Goal: Check status

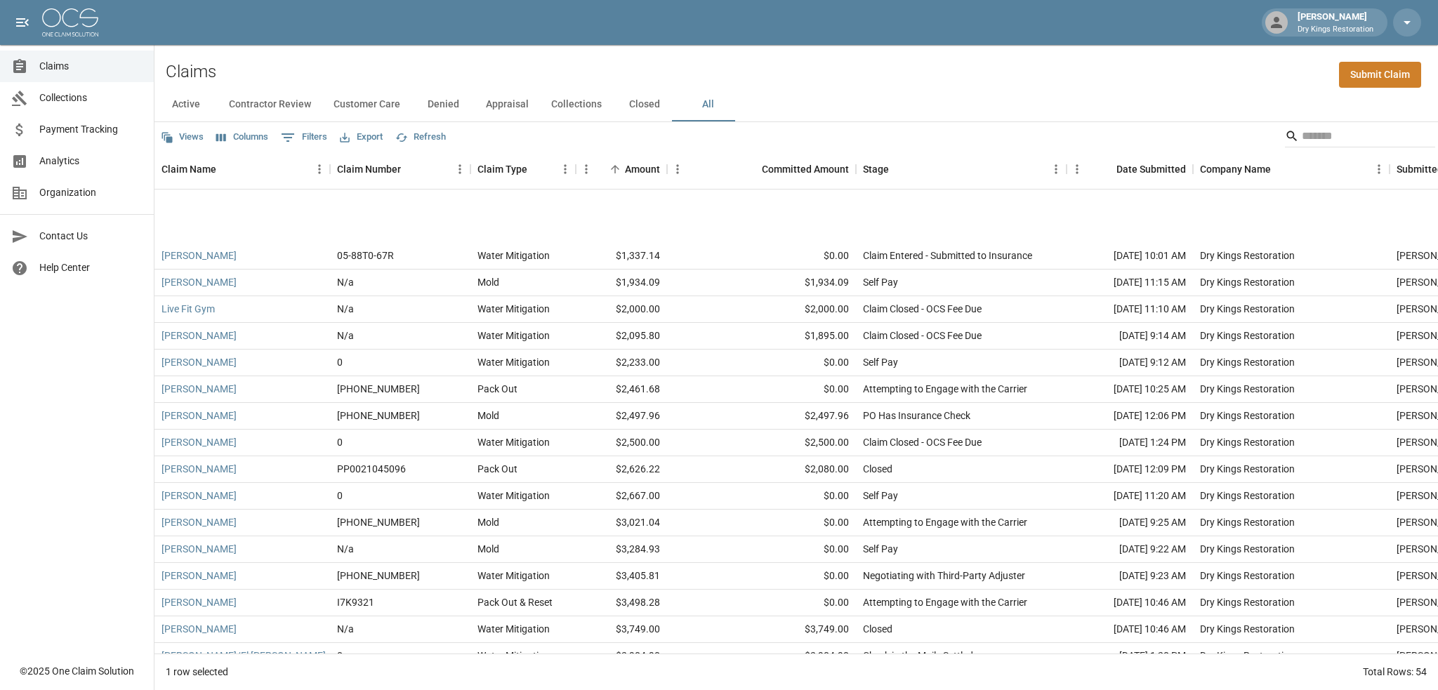
scroll to position [111, 0]
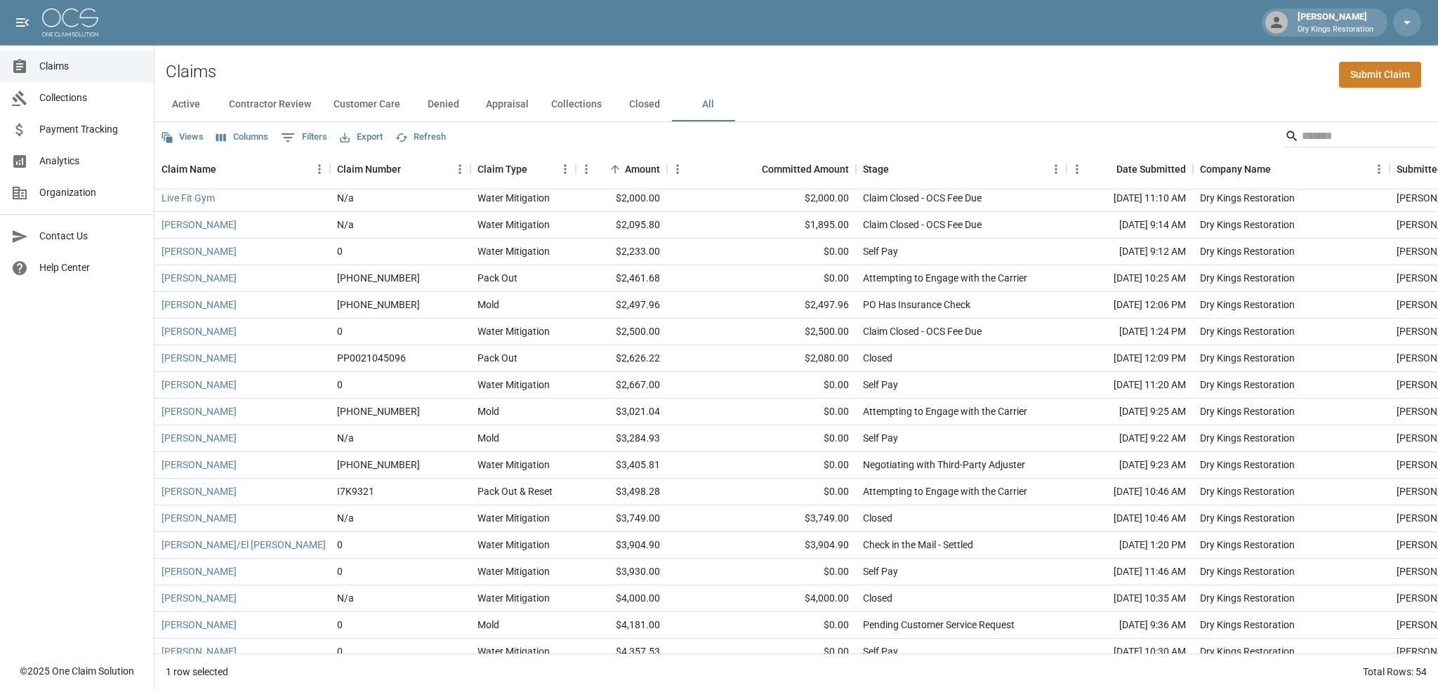
click at [697, 103] on button "All" at bounding box center [707, 105] width 63 height 34
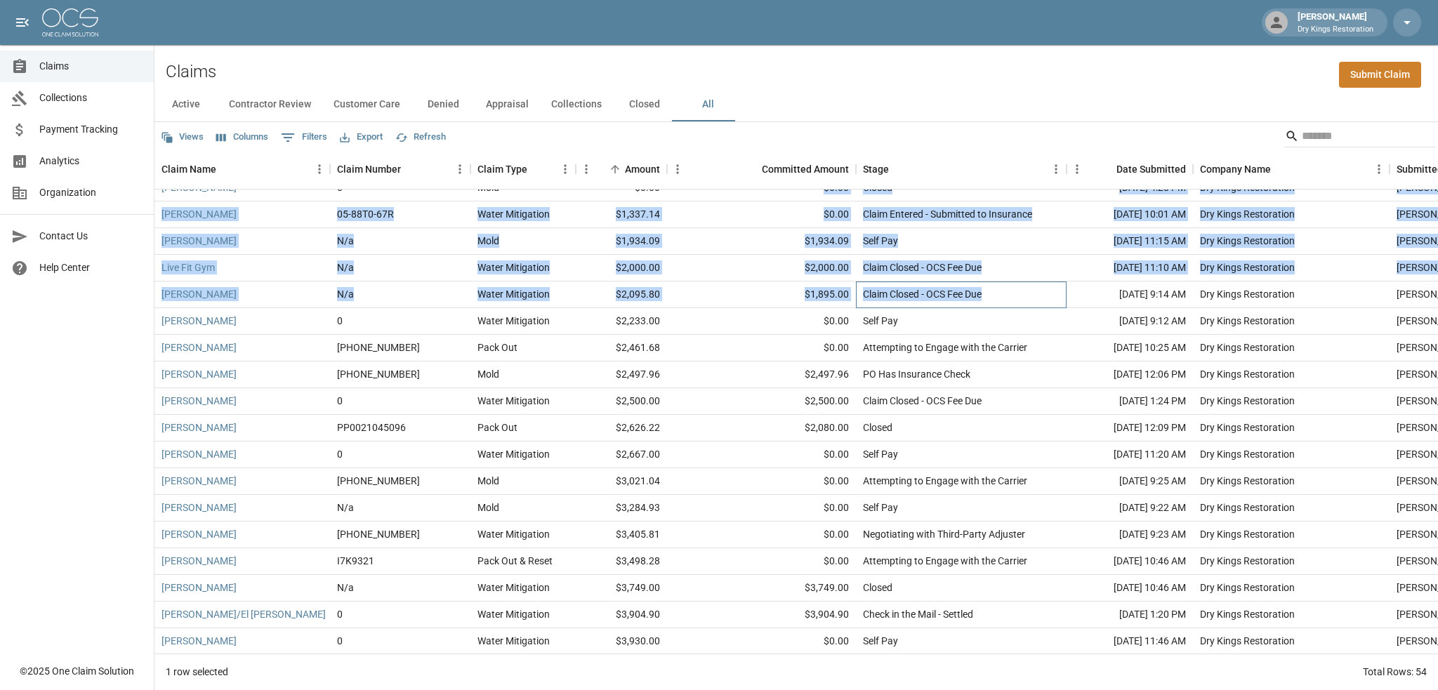
drag, startPoint x: 984, startPoint y: 229, endPoint x: 795, endPoint y: 197, distance: 191.5
click at [795, 197] on div "[PERSON_NAME] Standing 0 Water Mitigation $0.00 $0.00 Closed [DATE] 4:26 PM Dry…" at bounding box center [859, 441] width 1411 height 587
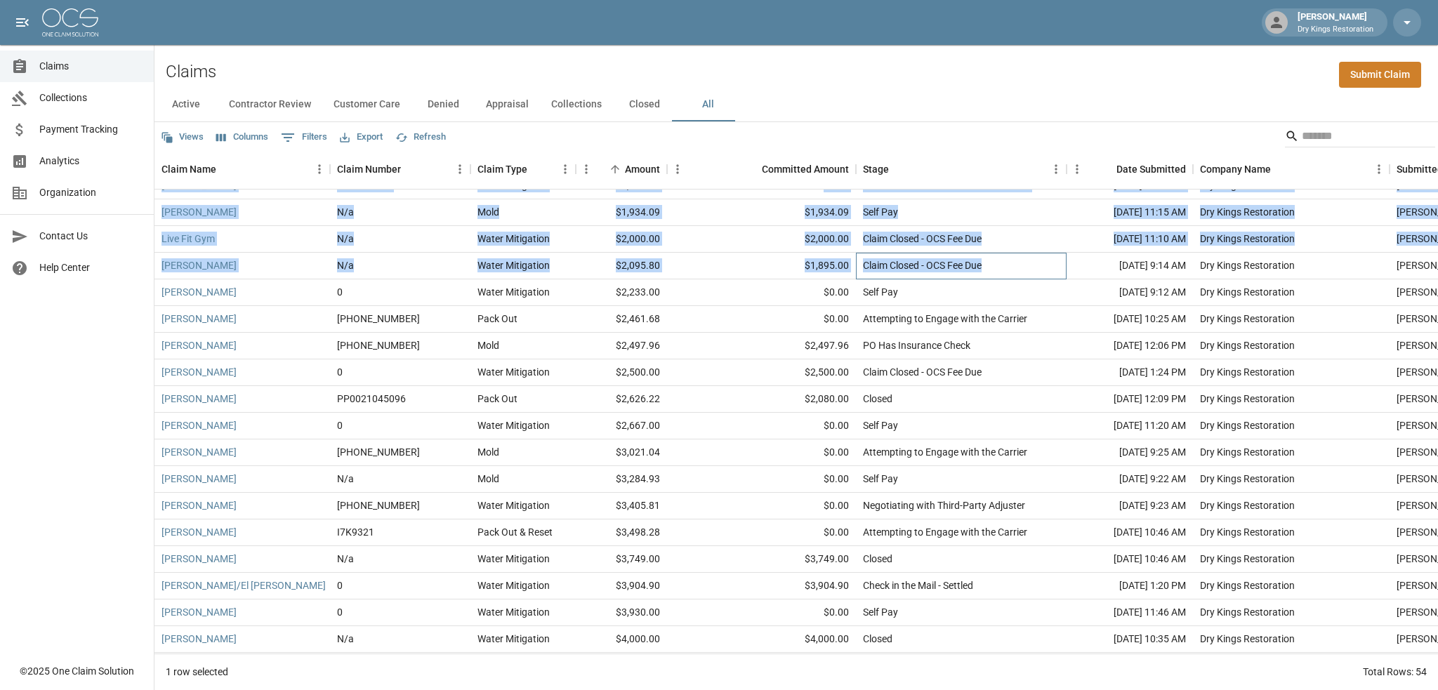
scroll to position [0, 0]
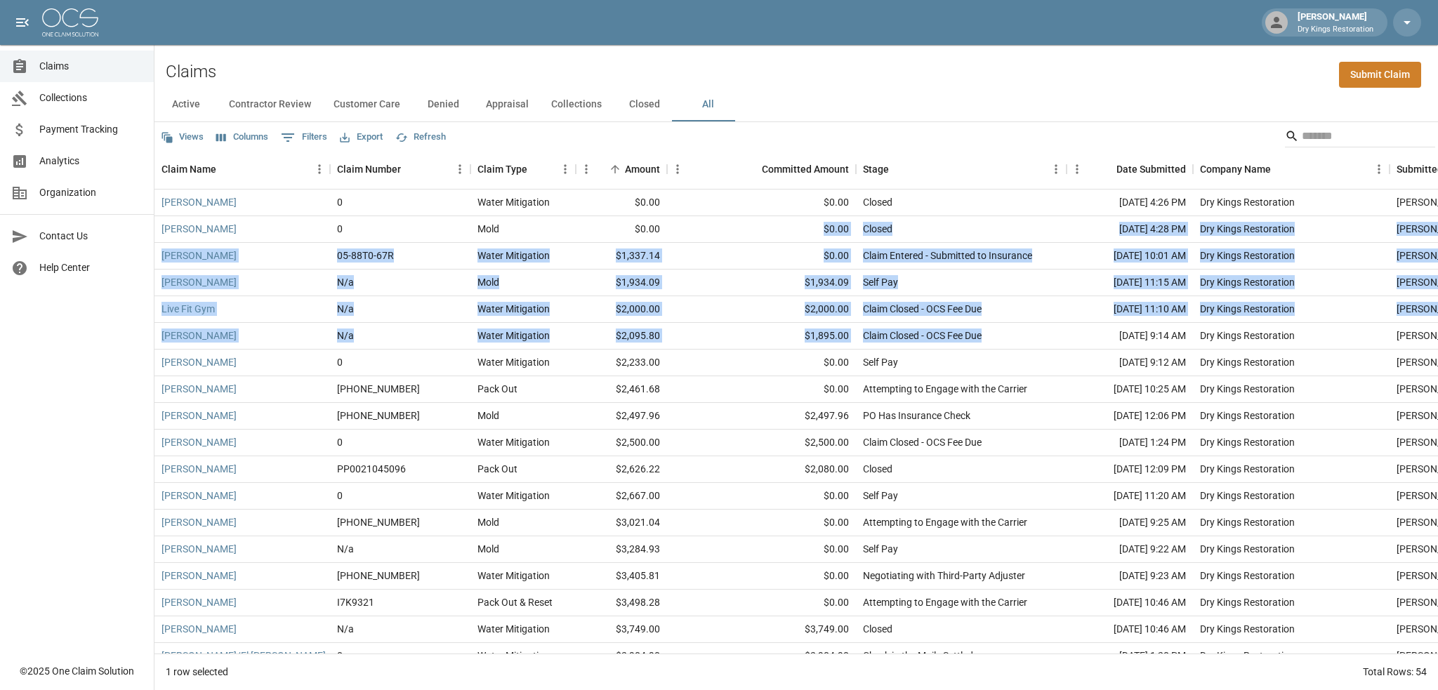
click at [702, 114] on button "All" at bounding box center [707, 105] width 63 height 34
click at [112, 137] on link "Payment Tracking" at bounding box center [77, 130] width 154 height 32
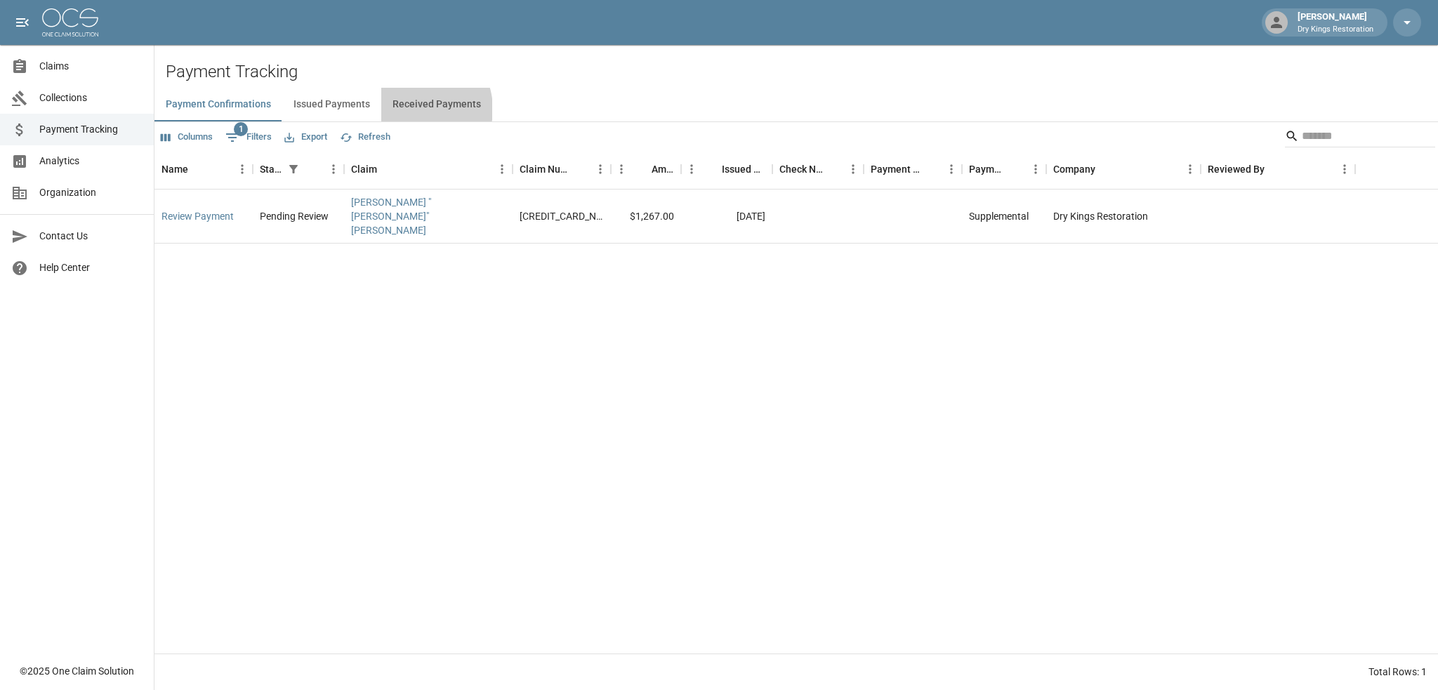
click at [411, 110] on button "Received Payments" at bounding box center [436, 105] width 111 height 34
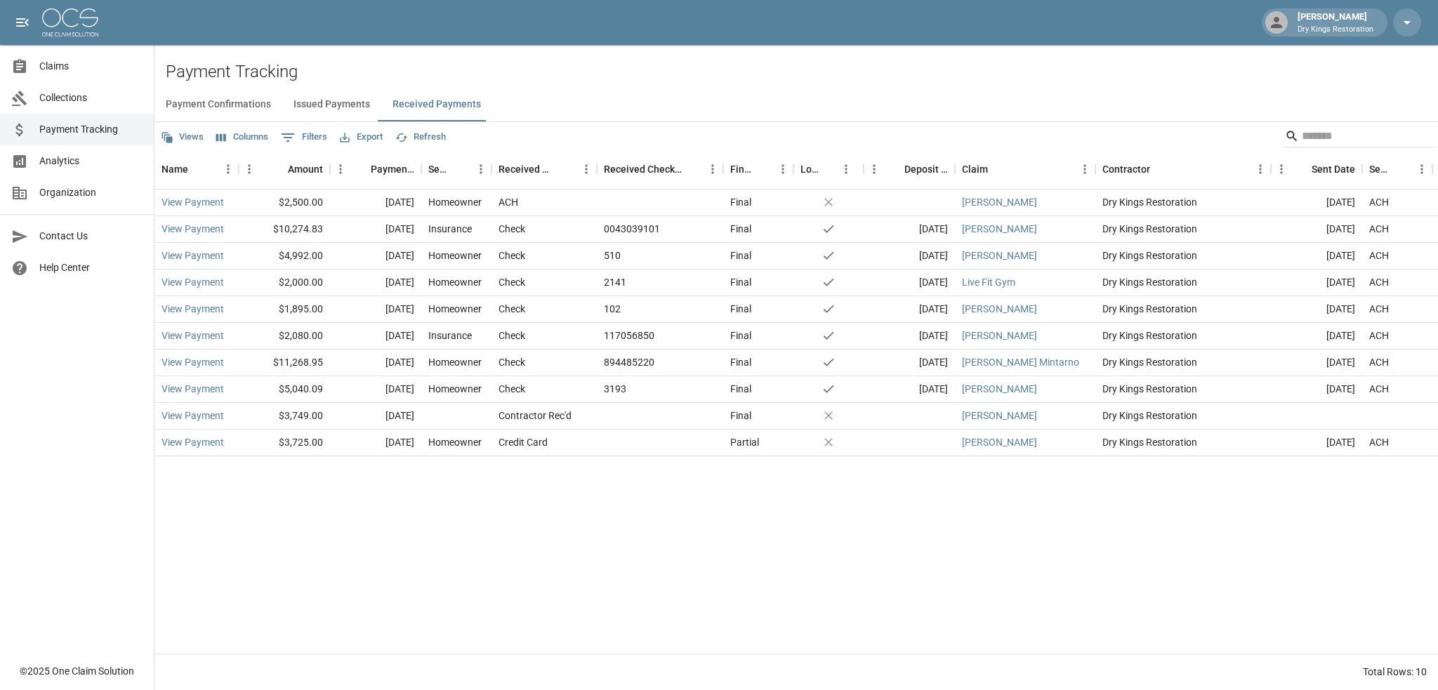
click at [56, 127] on span "Payment Tracking" at bounding box center [90, 129] width 103 height 15
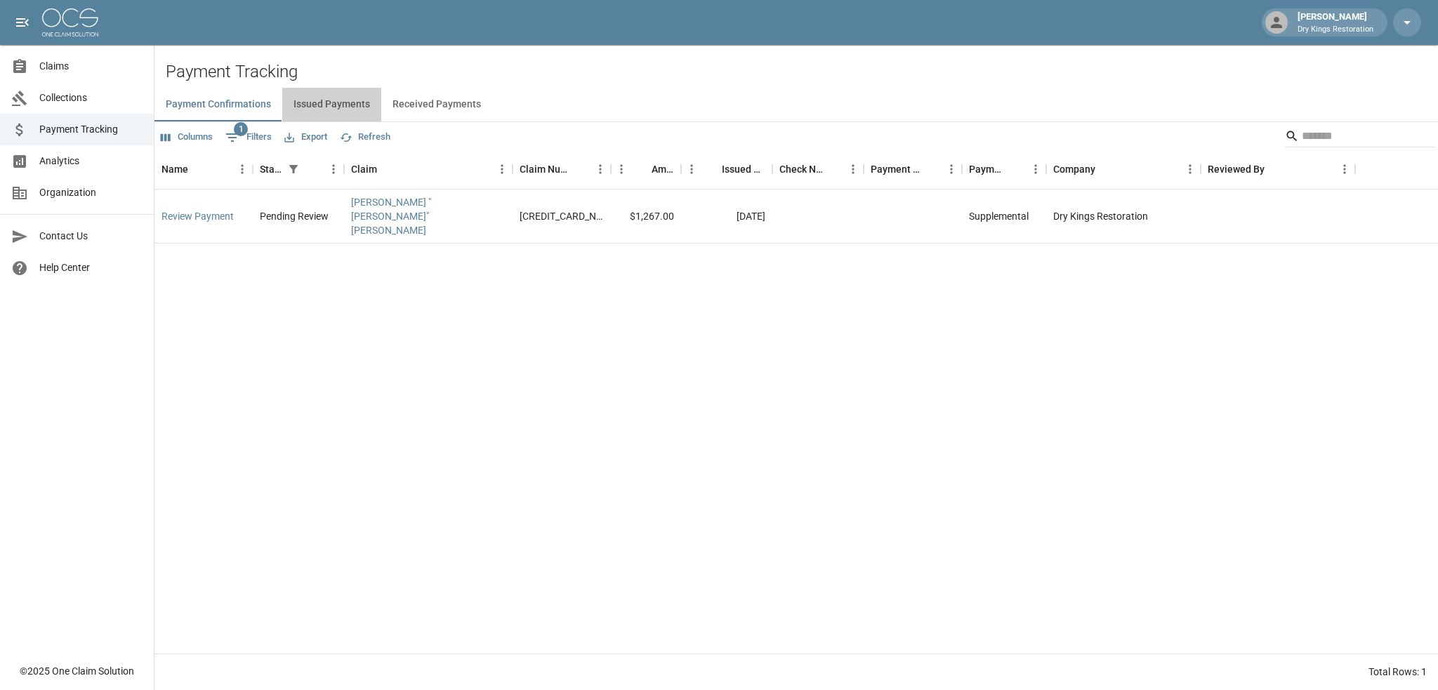
click at [349, 107] on button "Issued Payments" at bounding box center [331, 105] width 99 height 34
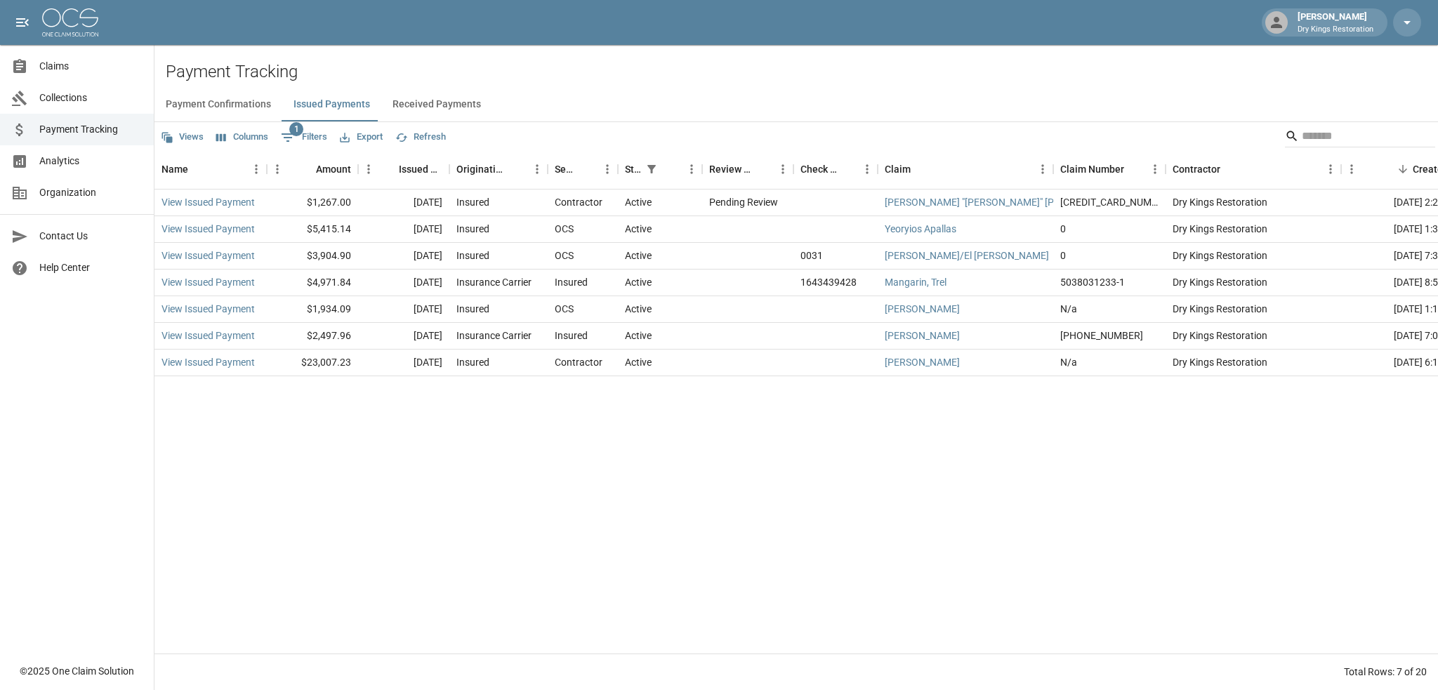
scroll to position [0, 29]
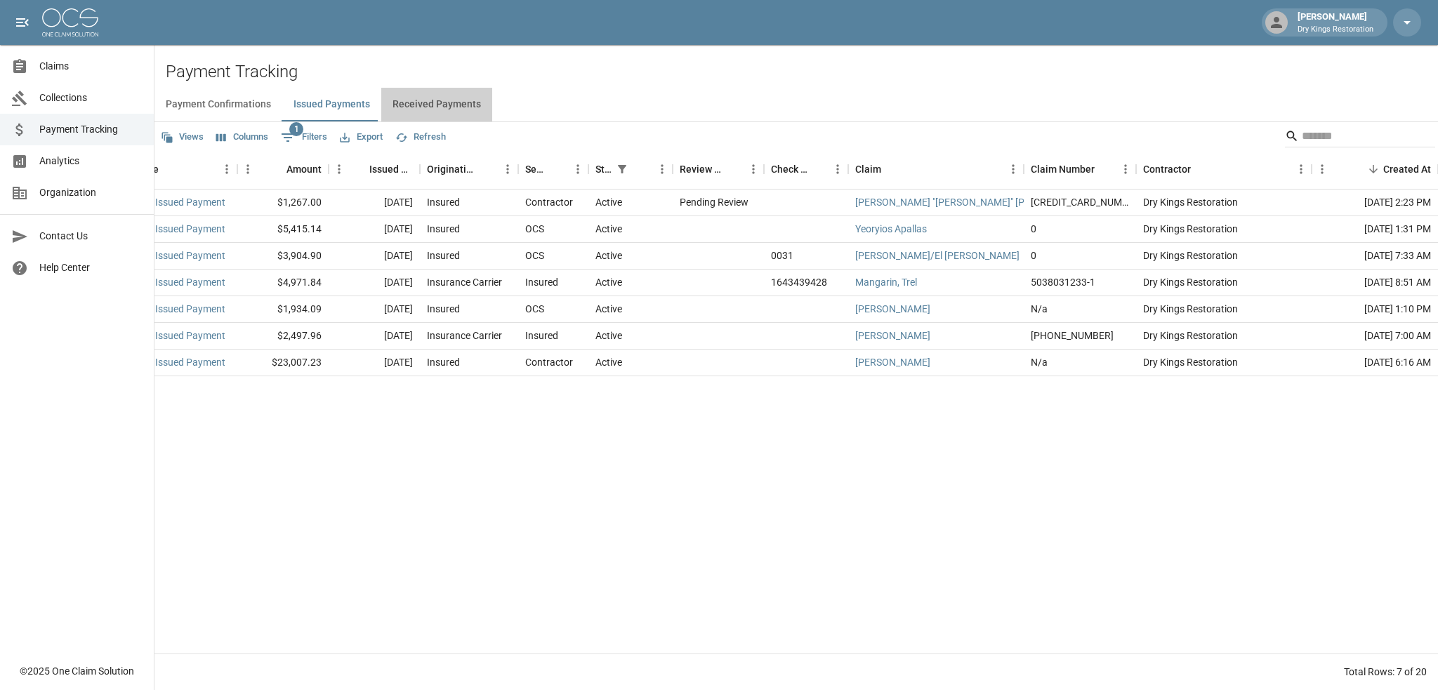
click at [448, 103] on button "Received Payments" at bounding box center [436, 105] width 111 height 34
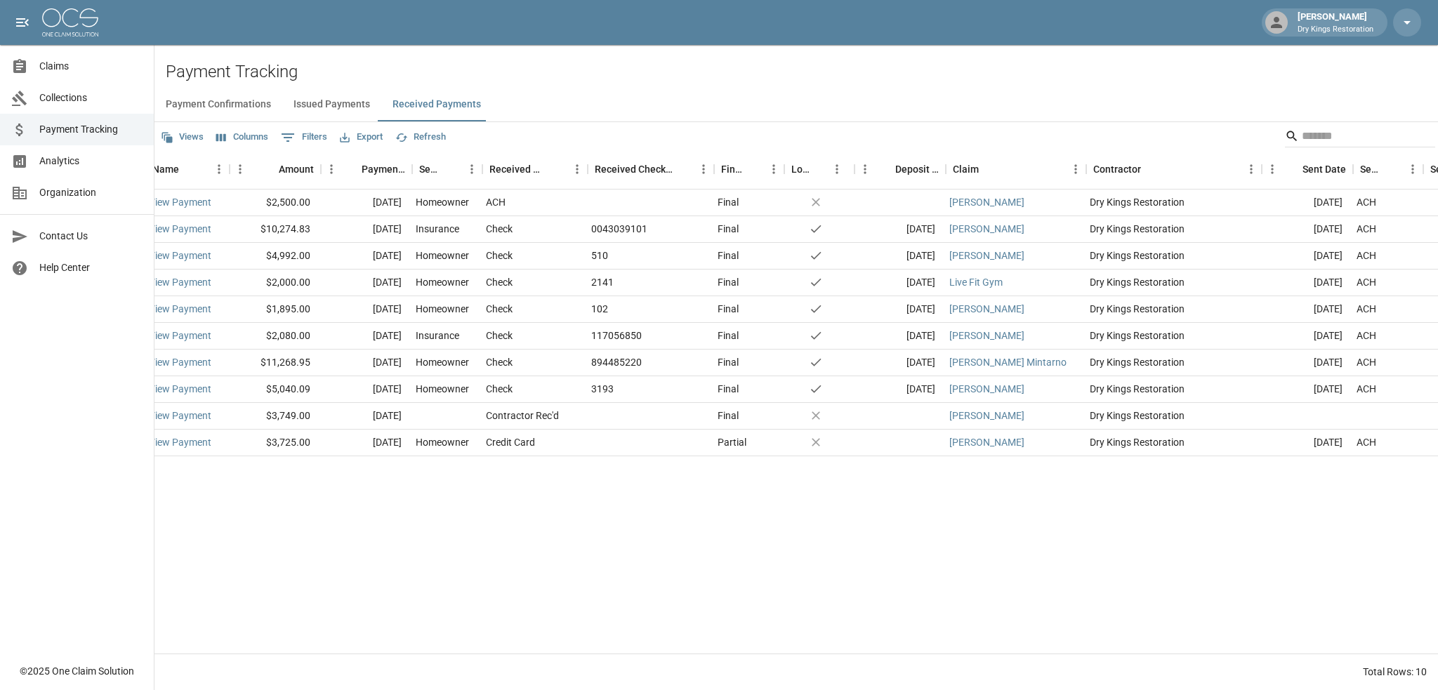
scroll to position [0, 9]
click at [111, 158] on span "Analytics" at bounding box center [90, 161] width 103 height 15
